Goal: Task Accomplishment & Management: Manage account settings

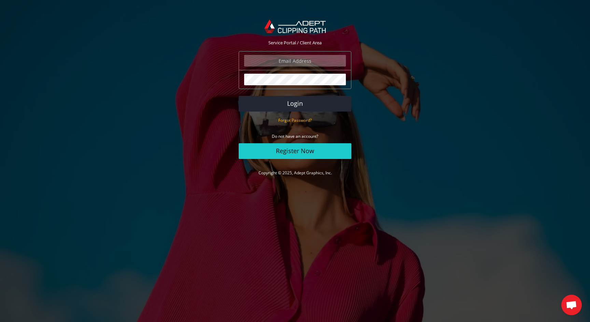
click at [310, 63] on input "email" at bounding box center [295, 61] width 102 height 12
type input "sander@eyegraphic.be"
click at [305, 104] on button "Login" at bounding box center [295, 104] width 113 height 16
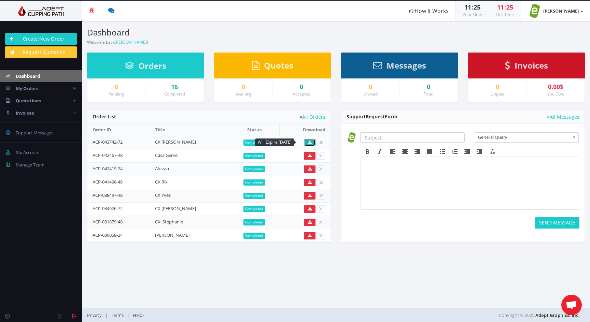
click at [309, 143] on icon at bounding box center [310, 143] width 4 height 4
